Goal: Navigation & Orientation: Find specific page/section

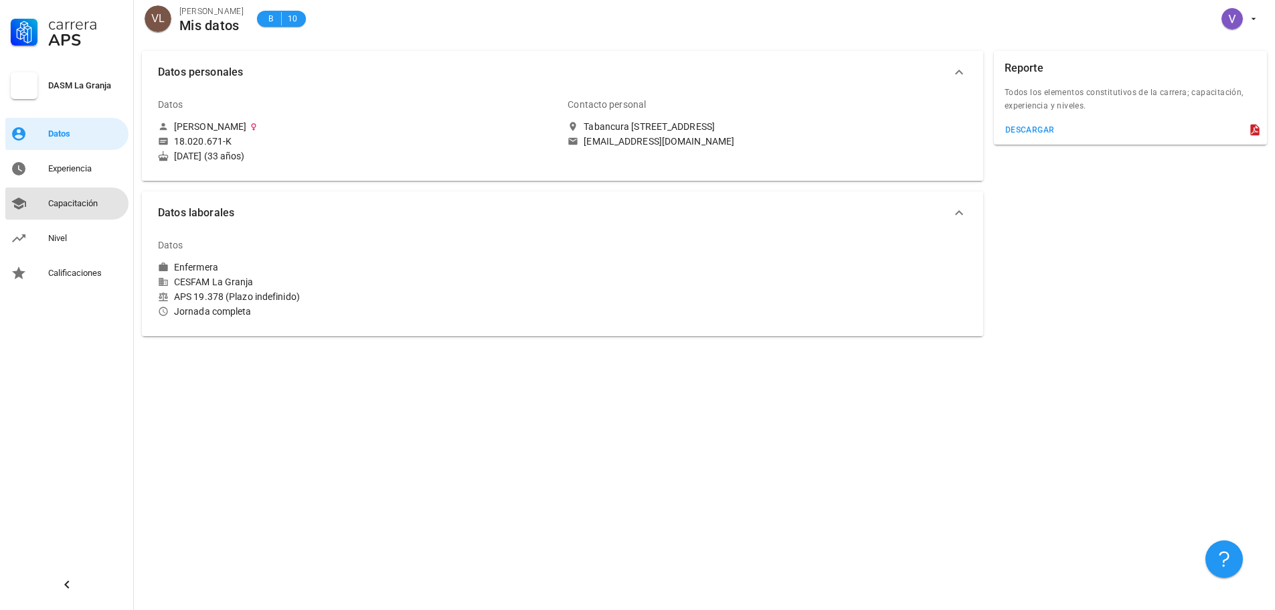
click at [59, 198] on div "Capacitación" at bounding box center [85, 203] width 75 height 11
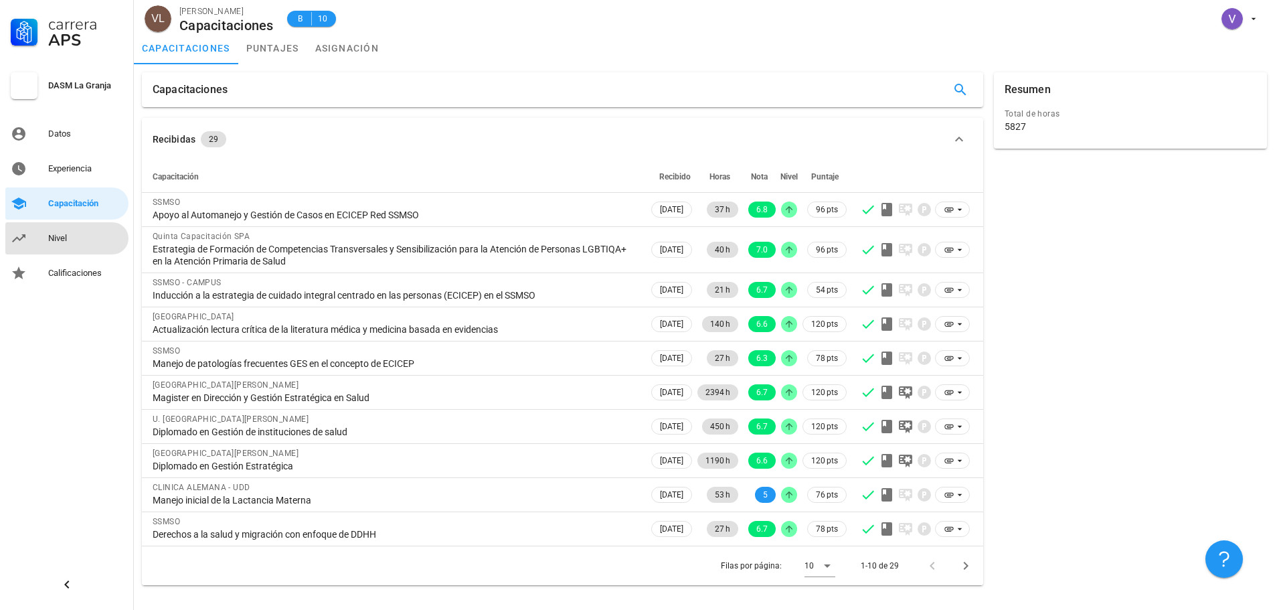
click at [35, 238] on link "Nivel" at bounding box center [66, 238] width 123 height 32
